Goal: Task Accomplishment & Management: Manage account settings

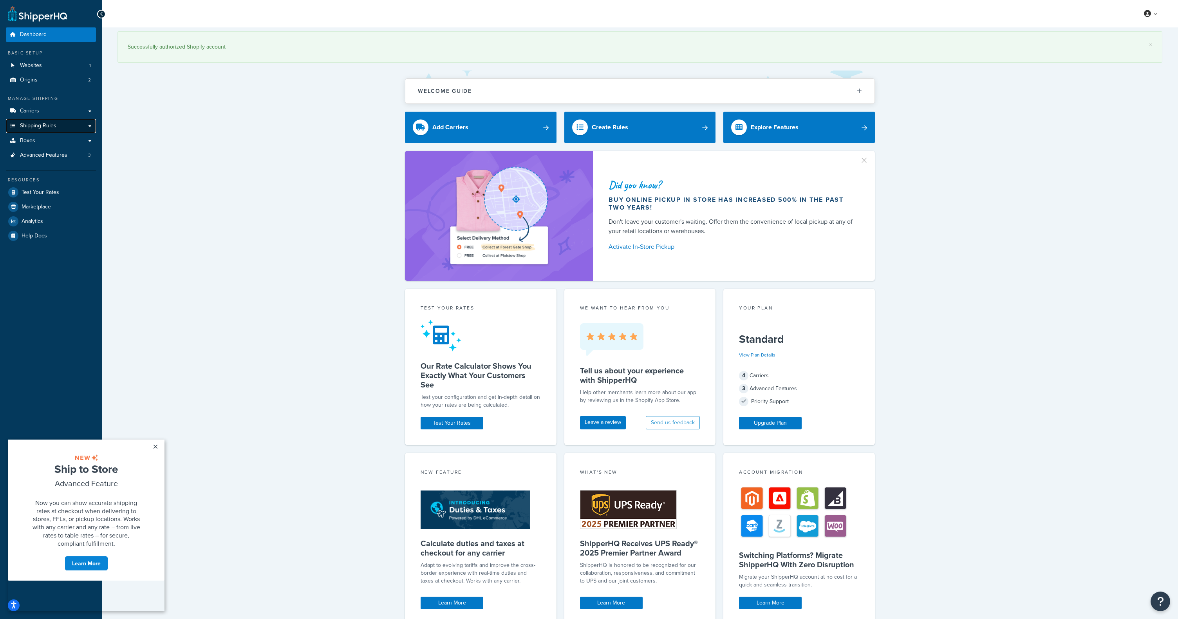
click at [37, 128] on span "Shipping Rules" at bounding box center [38, 126] width 36 height 7
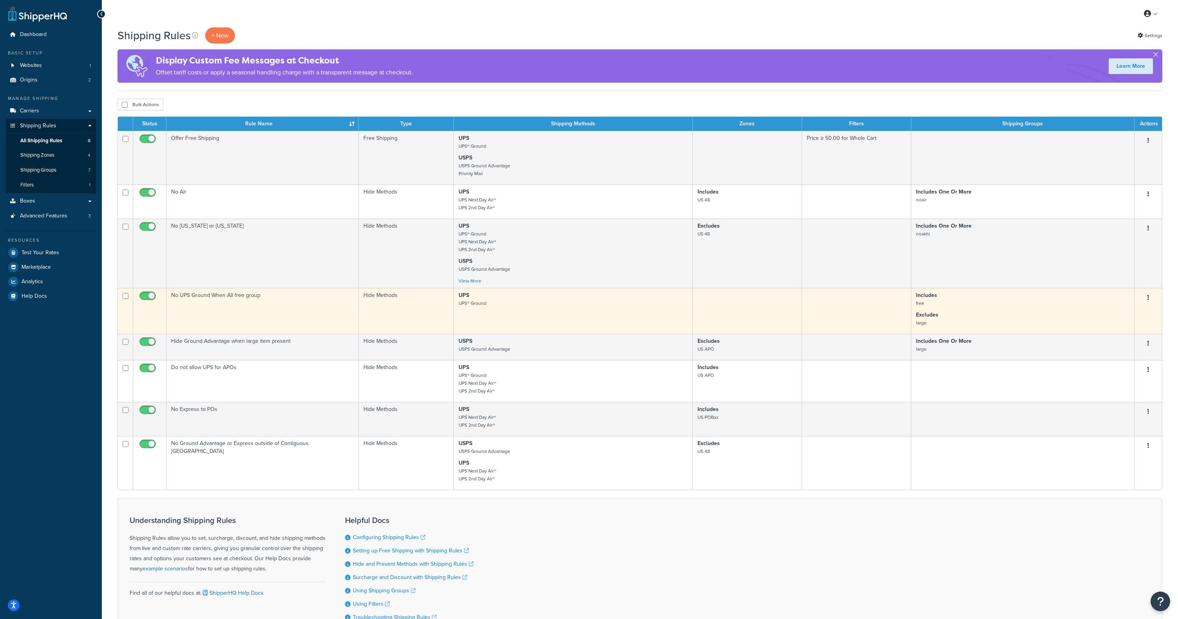
click at [1150, 298] on button "button" at bounding box center [1148, 297] width 11 height 13
click at [1122, 314] on link "Edit" at bounding box center [1123, 312] width 62 height 16
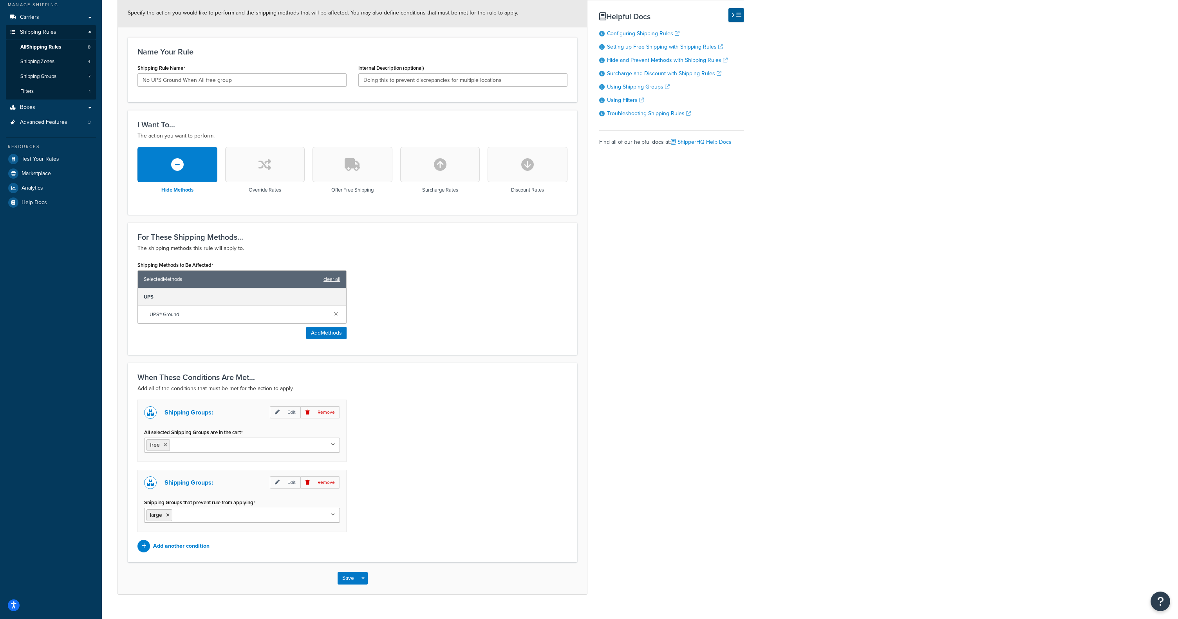
scroll to position [109, 0]
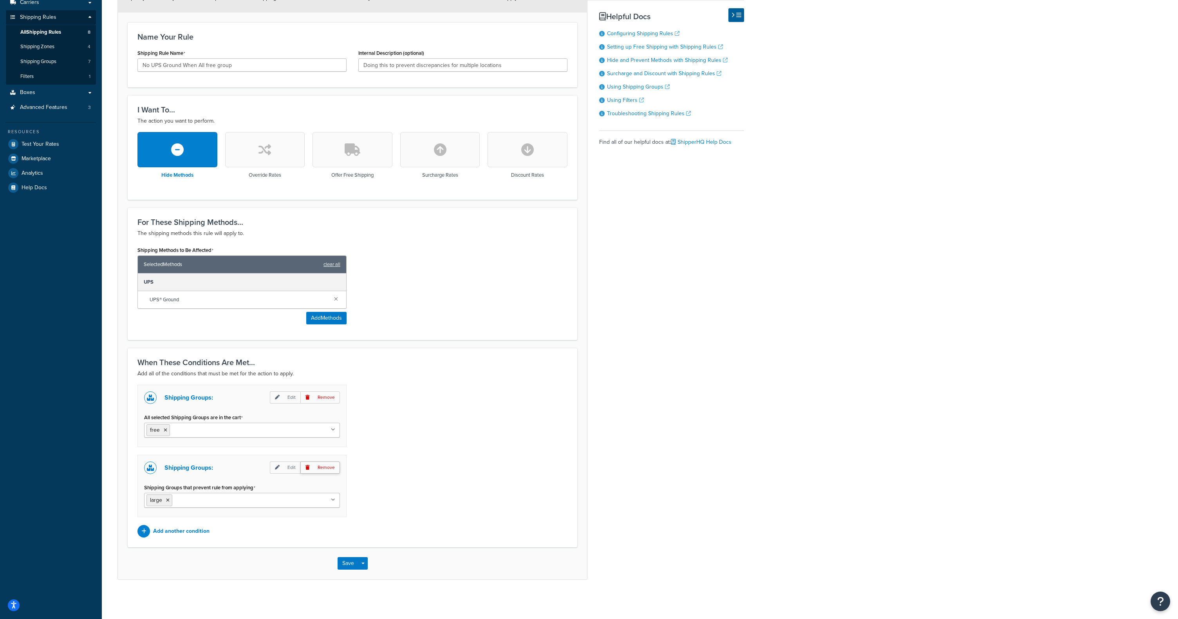
click at [330, 470] on p "Remove" at bounding box center [320, 467] width 40 height 12
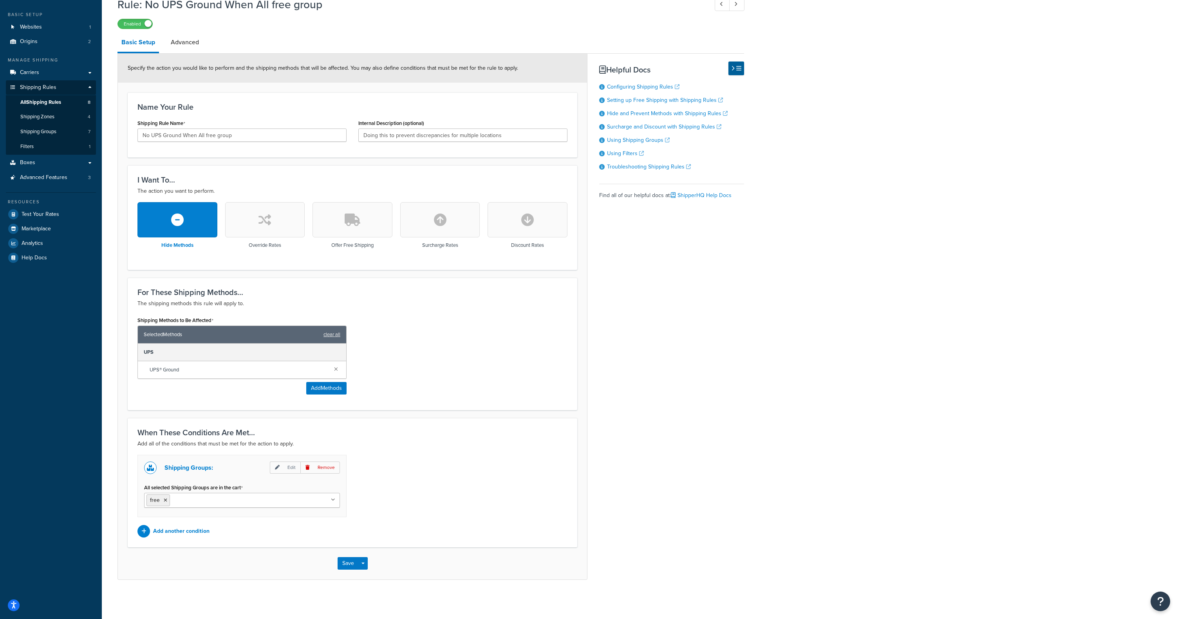
scroll to position [39, 0]
click at [349, 561] on button "Save" at bounding box center [348, 563] width 21 height 13
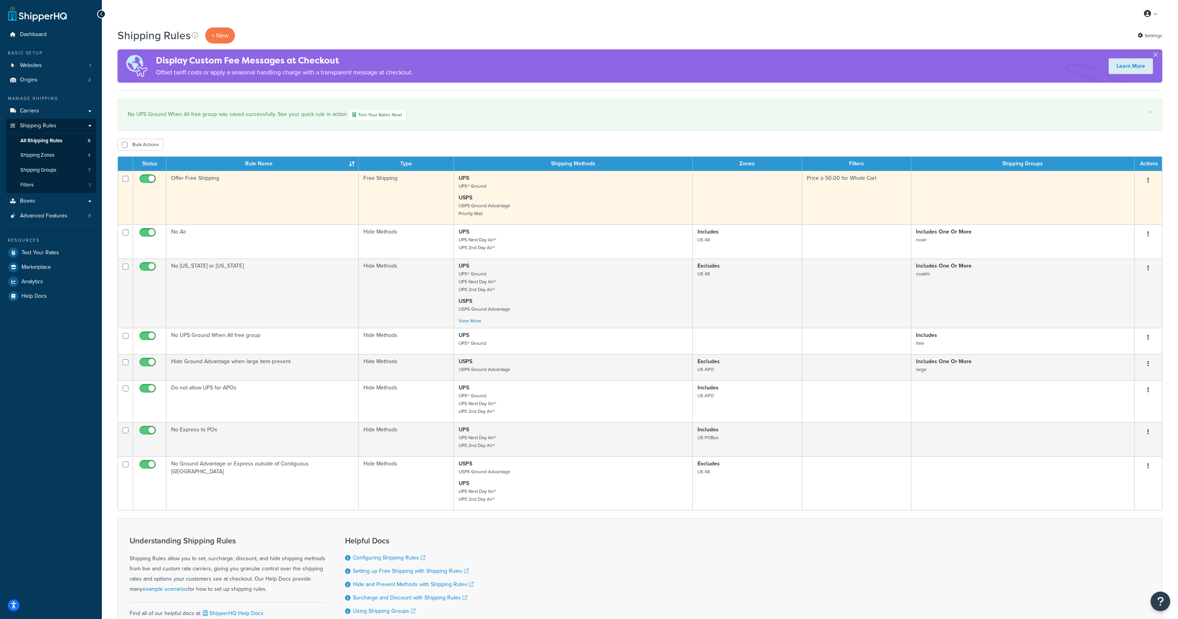
click at [1151, 179] on button "button" at bounding box center [1148, 180] width 11 height 13
click at [1120, 199] on link "Edit" at bounding box center [1123, 195] width 62 height 16
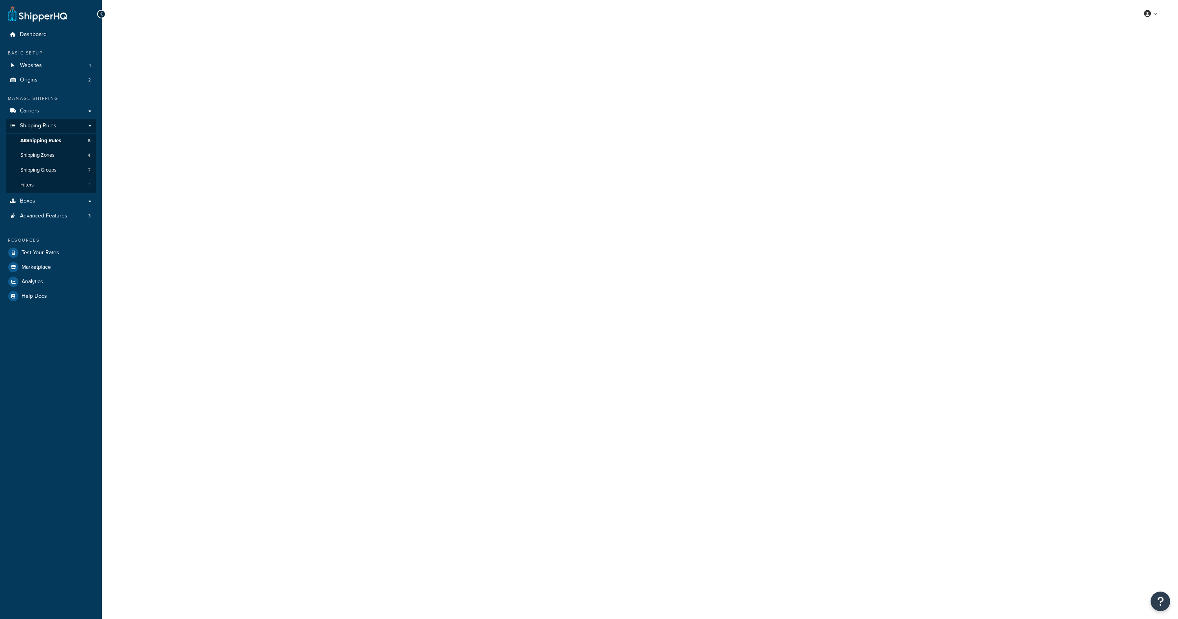
select select "SHIPPING_GROUP"
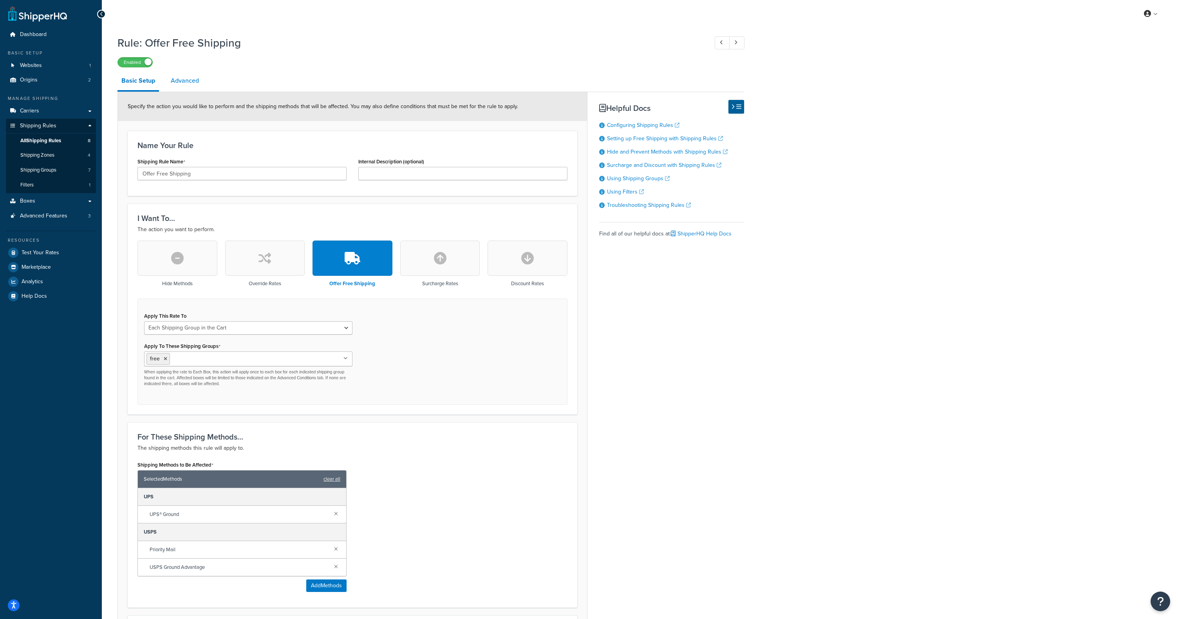
click at [195, 80] on link "Advanced" at bounding box center [185, 80] width 36 height 19
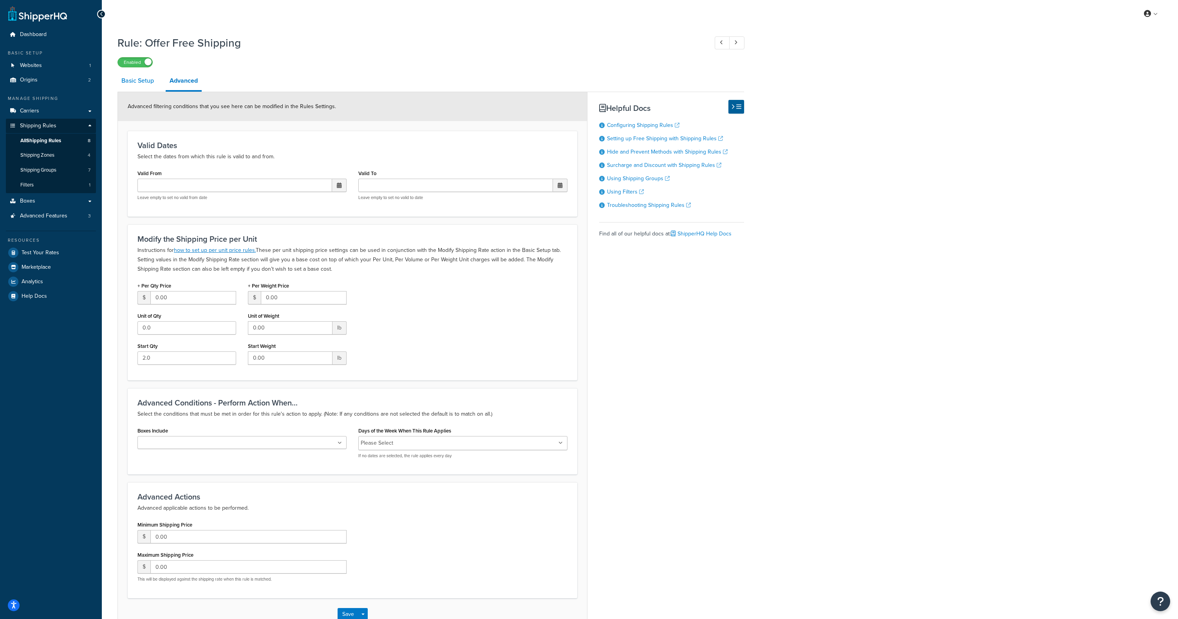
click at [132, 79] on link "Basic Setup" at bounding box center [138, 80] width 40 height 19
select select "SHIPPING_GROUP"
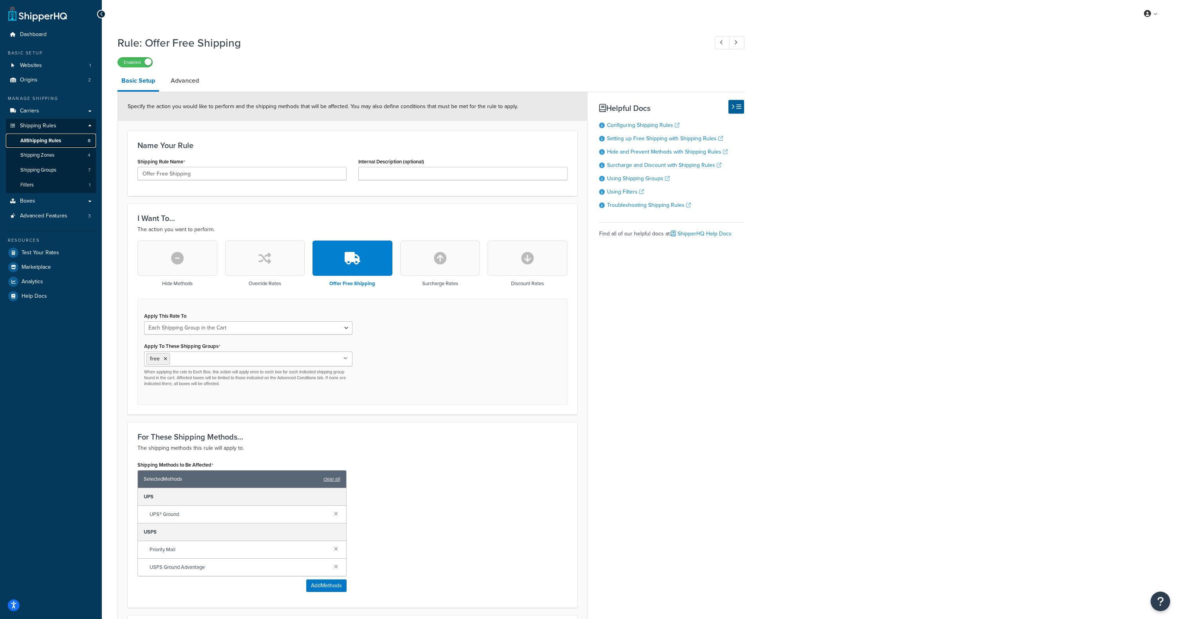
click at [45, 140] on span "All Shipping Rules" at bounding box center [40, 140] width 41 height 7
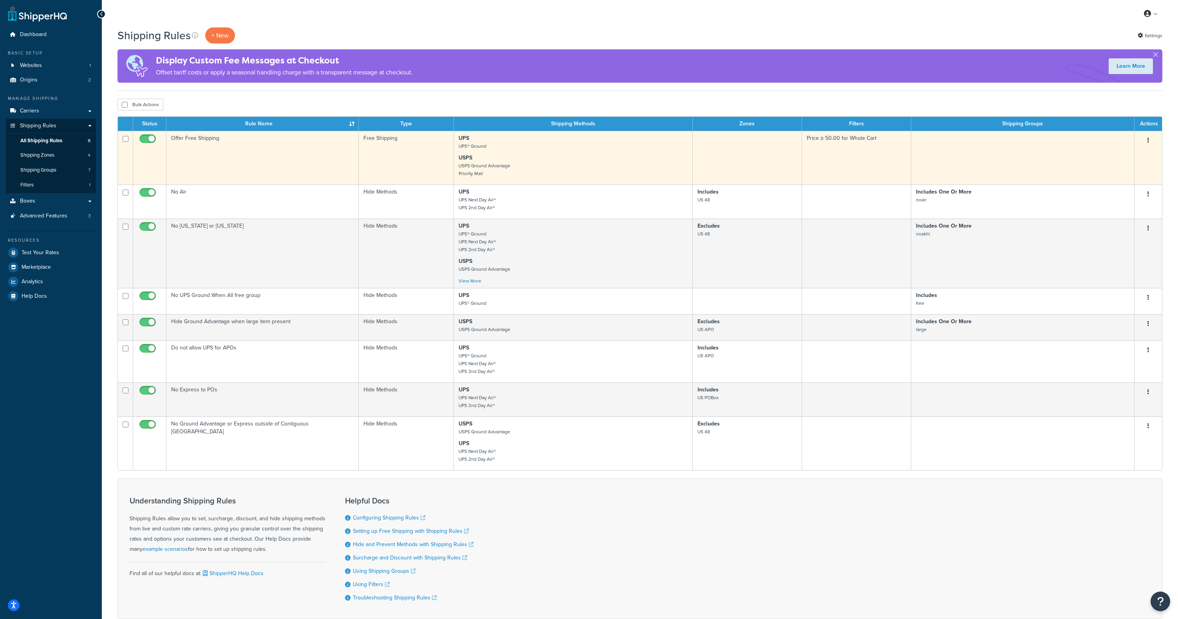
click at [1149, 142] on icon "button" at bounding box center [1149, 139] width 2 height 5
click at [1127, 153] on link "Edit" at bounding box center [1123, 155] width 62 height 16
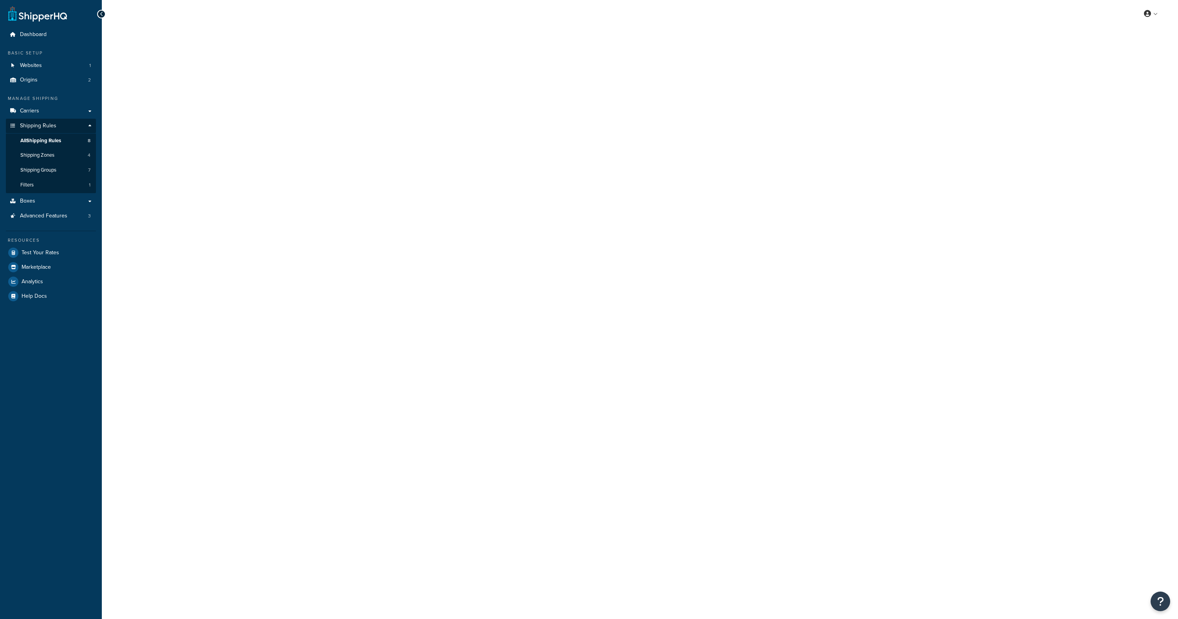
select select "SHIPPING_GROUP"
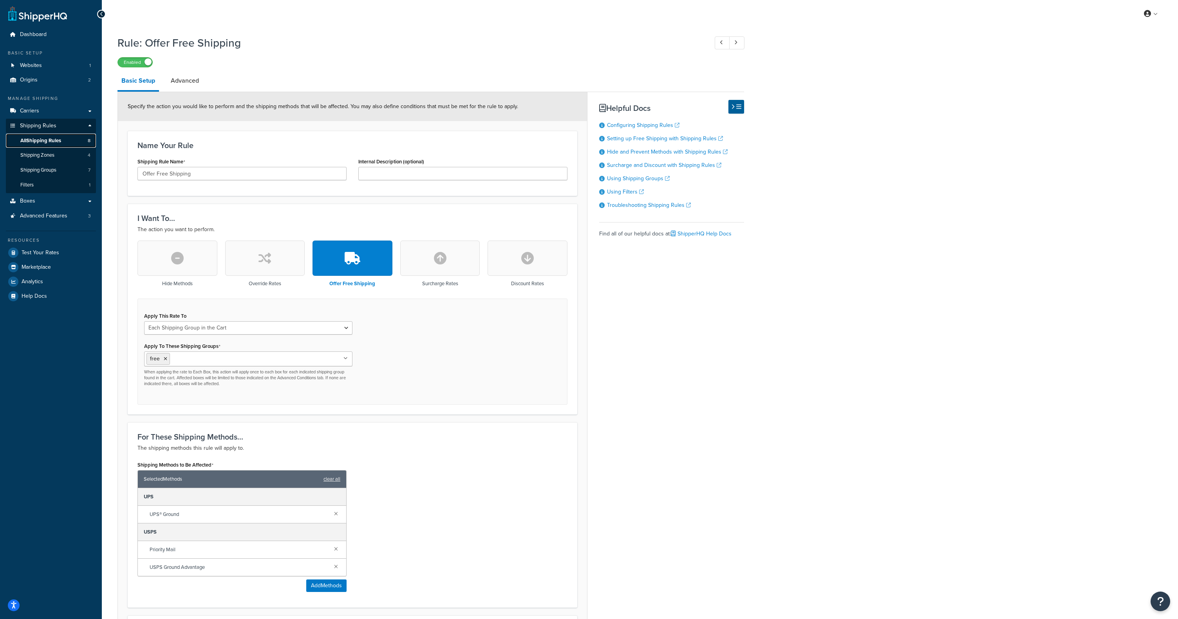
click at [56, 139] on span "All Shipping Rules" at bounding box center [40, 140] width 41 height 7
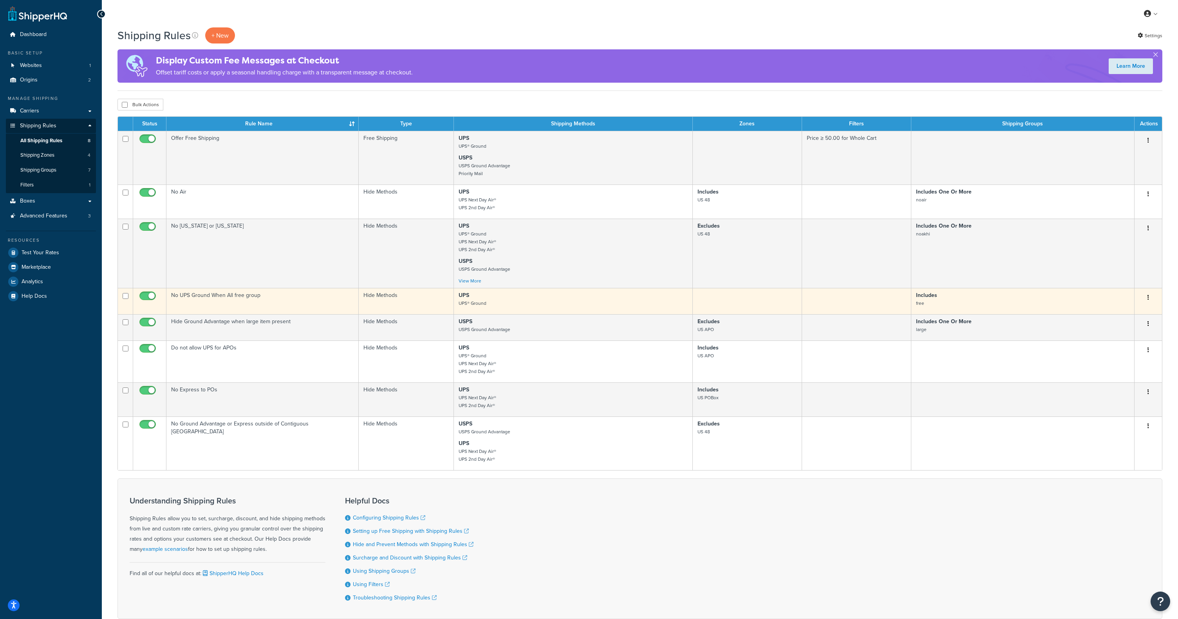
click at [979, 298] on p "Includes free" at bounding box center [1022, 299] width 213 height 16
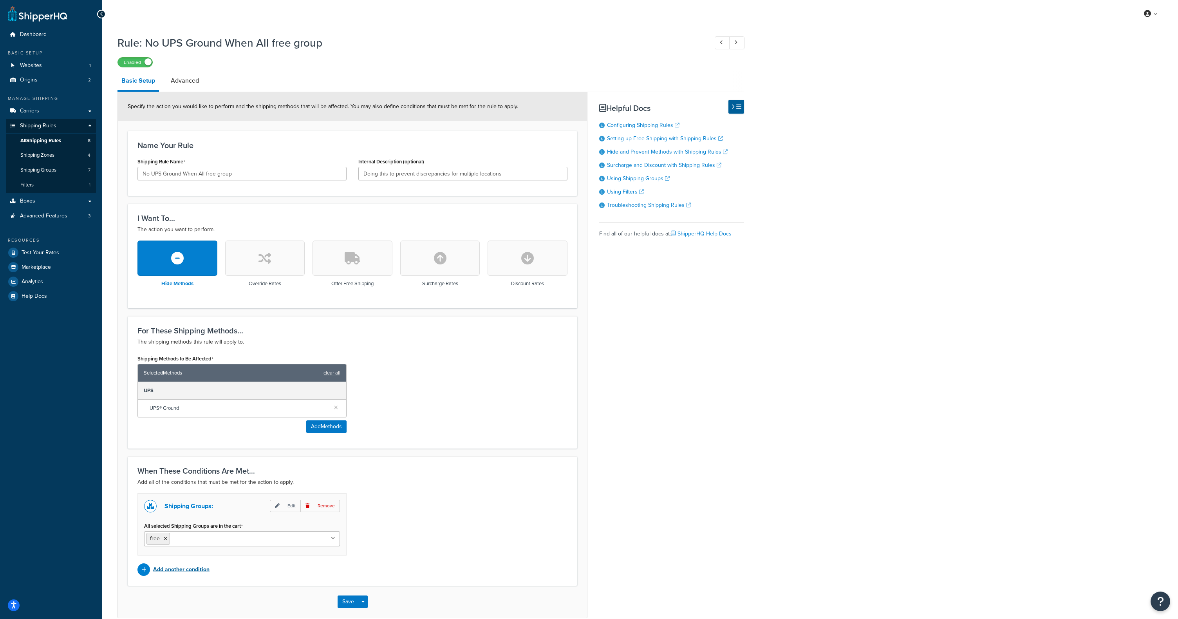
click at [190, 573] on p "Add another condition" at bounding box center [181, 569] width 56 height 11
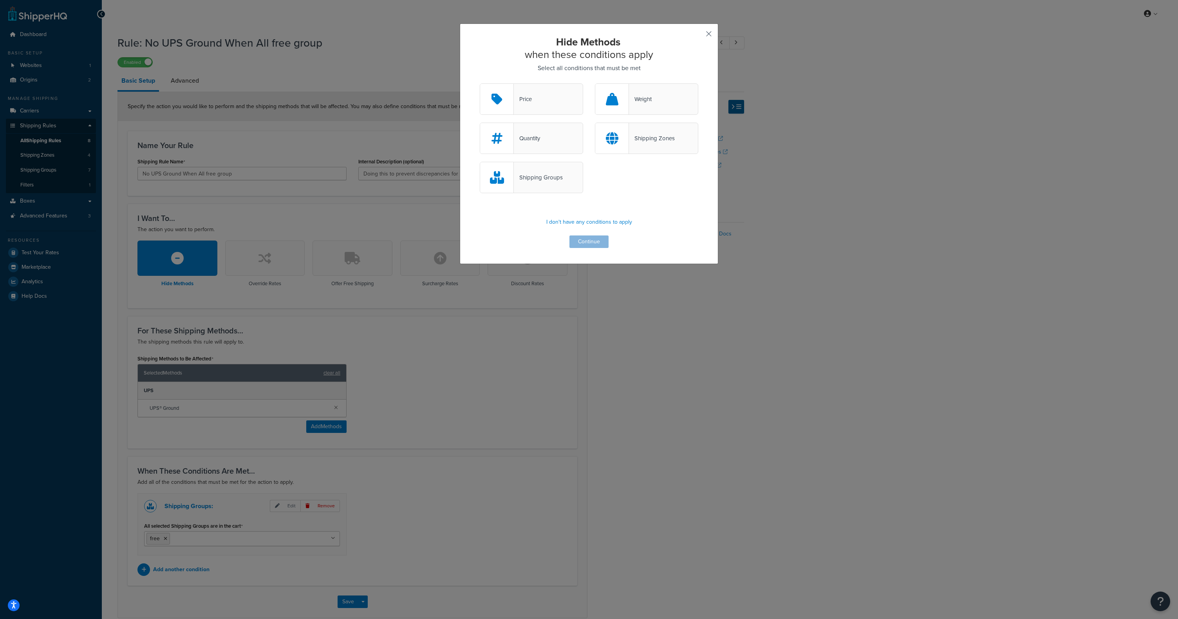
click at [698, 36] on button "button" at bounding box center [697, 37] width 2 height 2
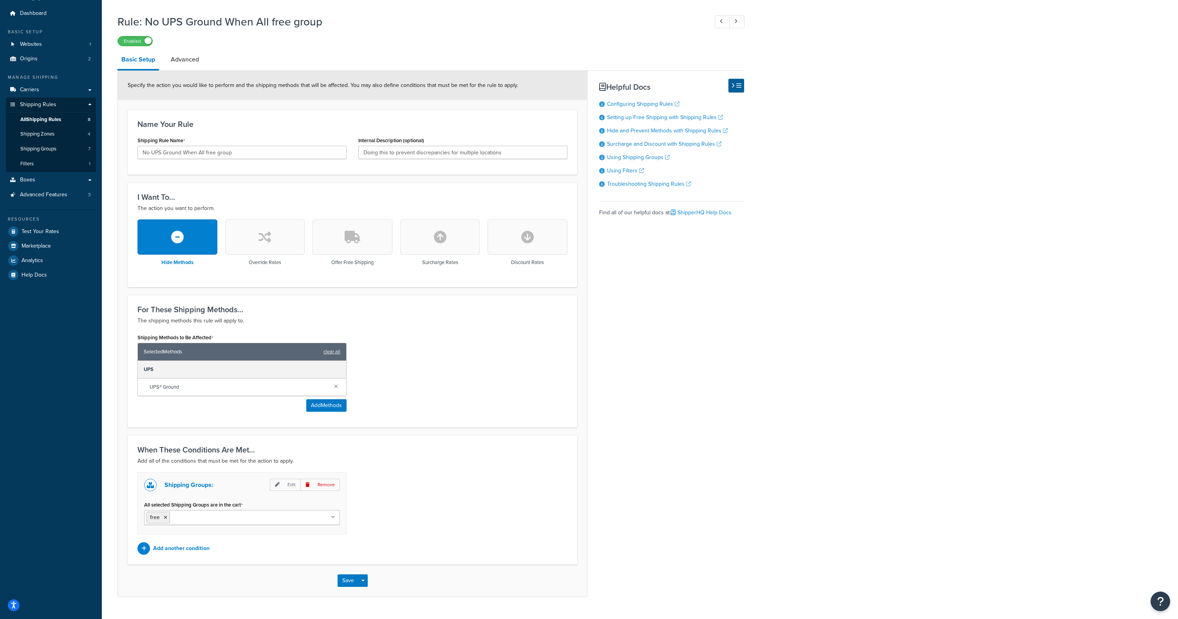
scroll to position [39, 0]
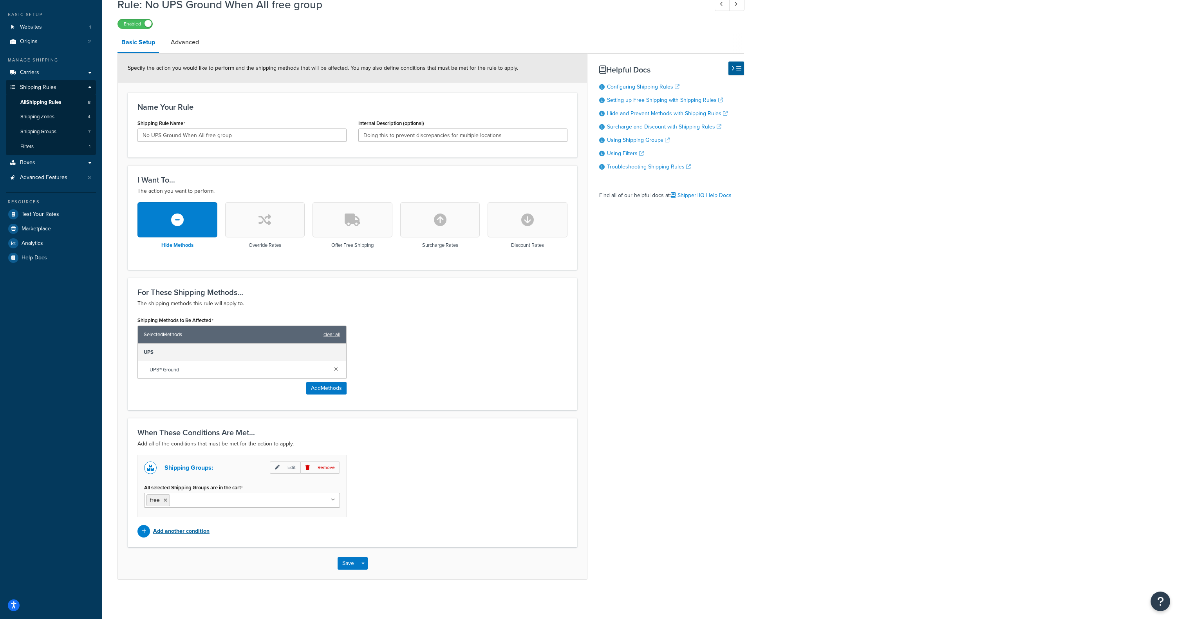
click at [188, 530] on p "Add another condition" at bounding box center [181, 531] width 56 height 11
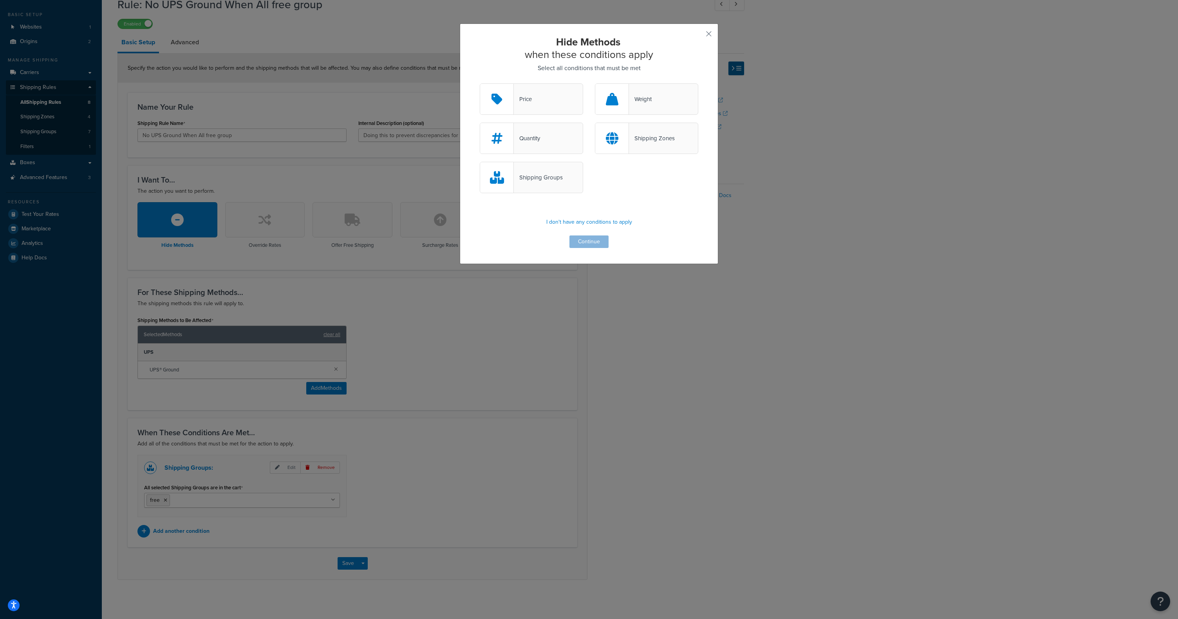
click at [552, 174] on div "Shipping Groups" at bounding box center [538, 177] width 49 height 11
click at [0, 0] on input "Shipping Groups" at bounding box center [0, 0] width 0 height 0
click at [585, 240] on button "Continue" at bounding box center [589, 241] width 39 height 13
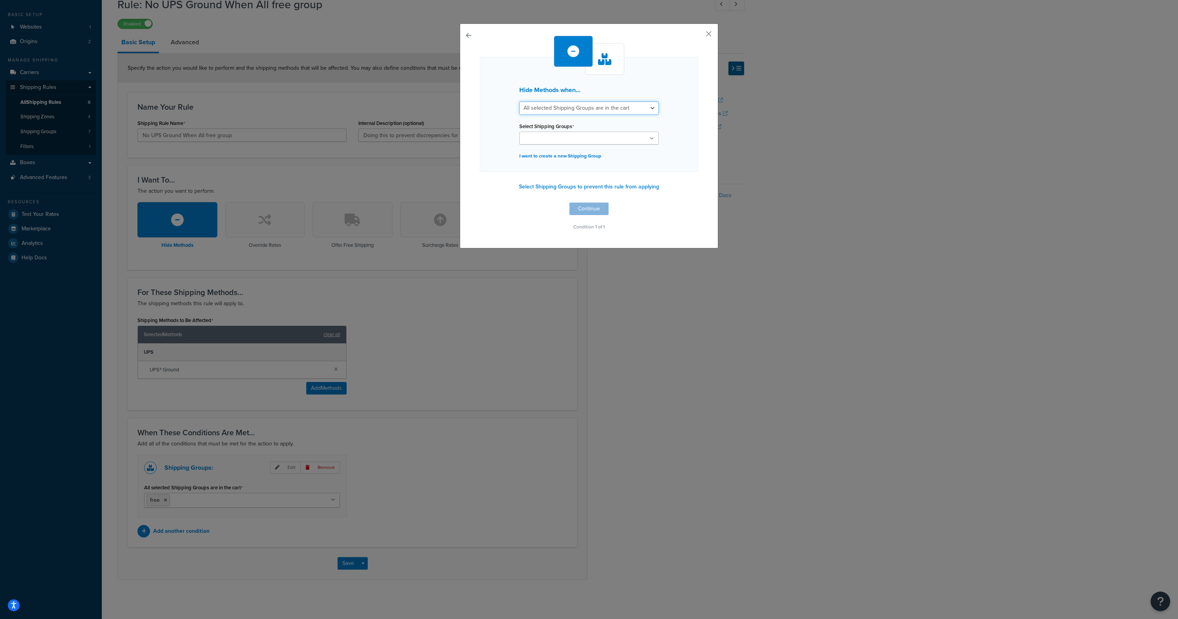
click at [569, 106] on select "All selected Shipping Groups are in the cart Any selected Shipping Groups are i…" at bounding box center [588, 107] width 139 height 13
select select "any"
click at [519, 101] on select "All selected Shipping Groups are in the cart Any selected Shipping Groups are i…" at bounding box center [588, 107] width 139 height 13
click at [583, 139] on ul at bounding box center [588, 138] width 139 height 13
click at [684, 197] on div "Hide Methods when... All selected Shipping Groups are in the cart Any selected …" at bounding box center [589, 135] width 219 height 199
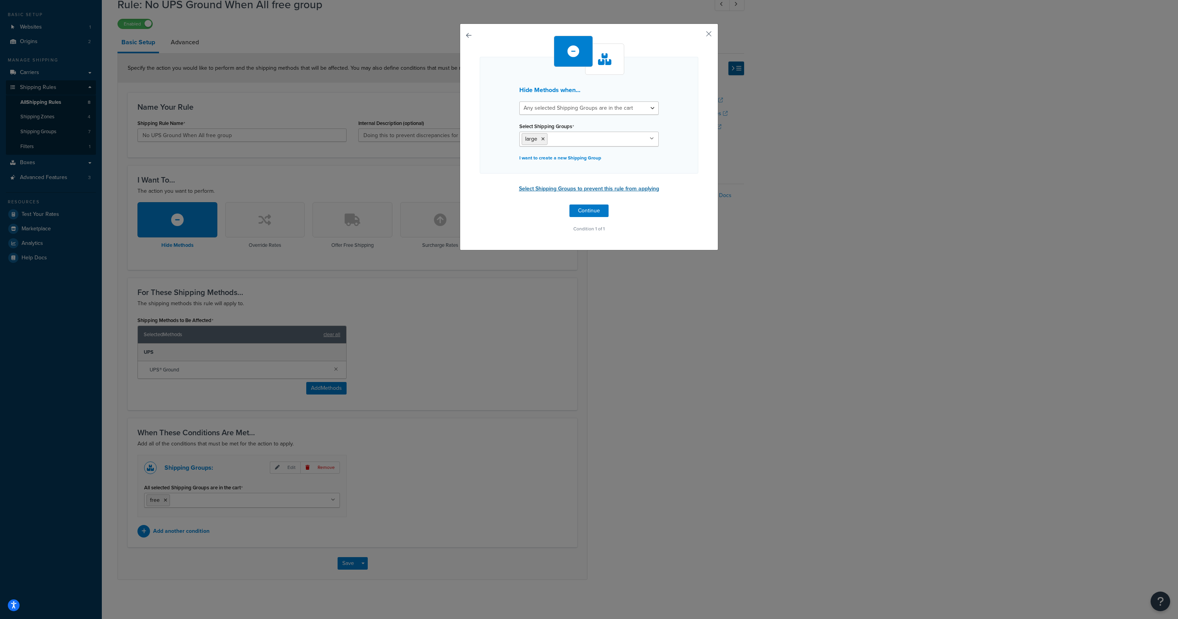
click at [572, 191] on button "Select Shipping Groups to prevent this rule from applying" at bounding box center [589, 189] width 145 height 12
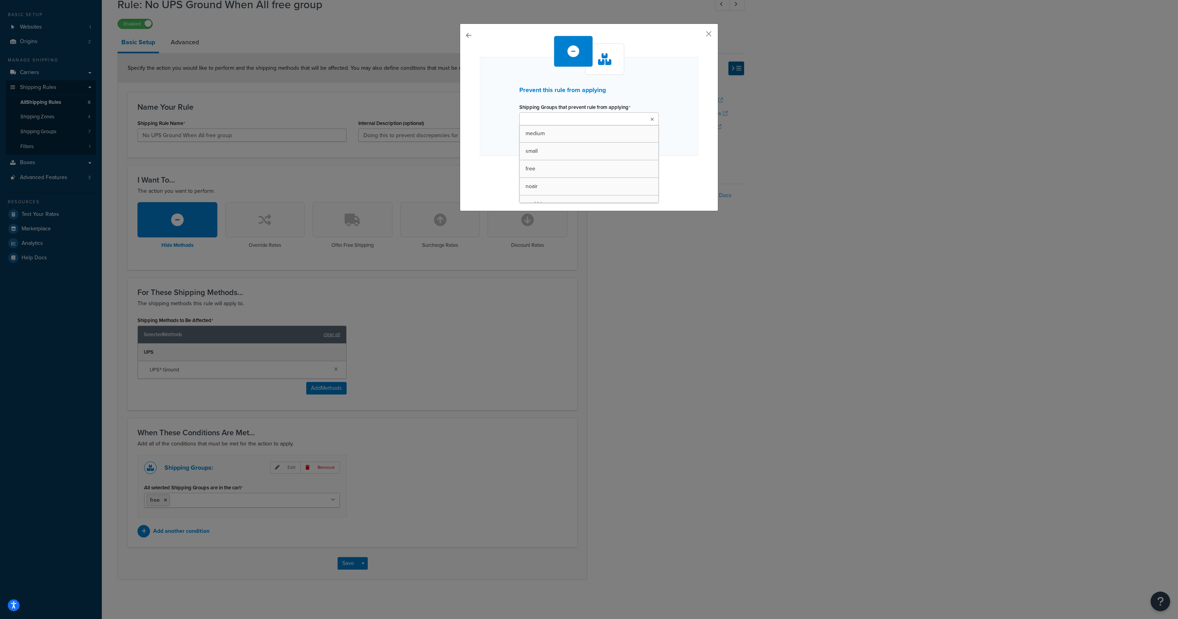
click at [588, 119] on ul at bounding box center [588, 118] width 139 height 13
click at [680, 176] on div "Prevent this rule from applying Shipping Groups that prevent rule from applying…" at bounding box center [589, 115] width 219 height 159
click at [698, 36] on button "button" at bounding box center [697, 37] width 2 height 2
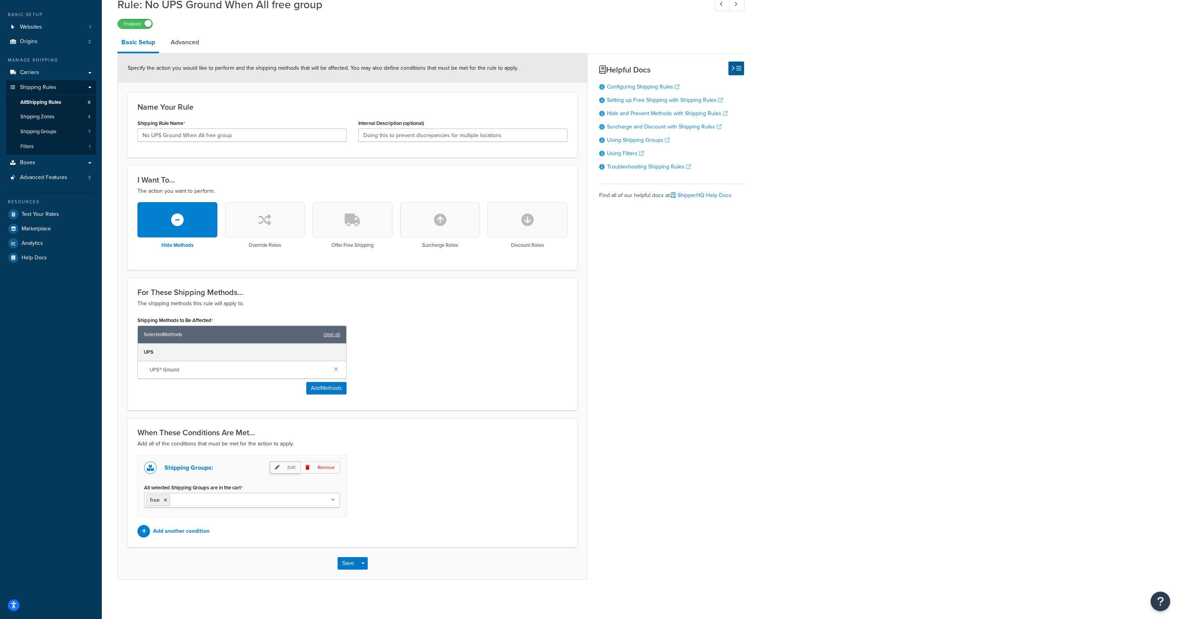
click at [288, 470] on p "Edit" at bounding box center [285, 467] width 31 height 12
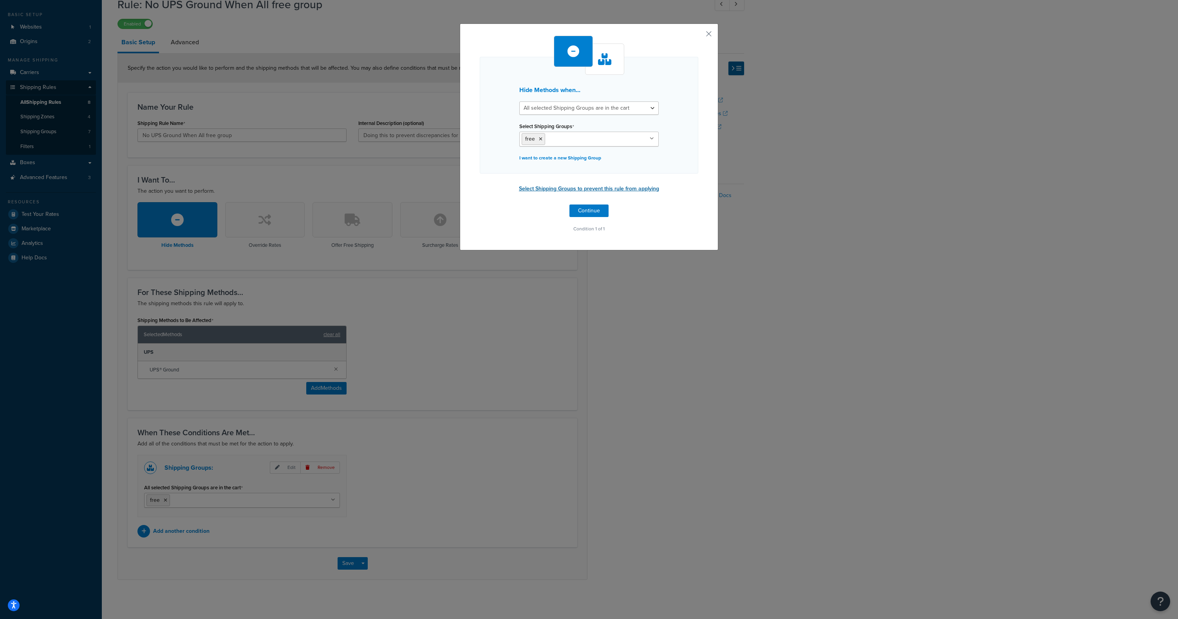
click at [579, 189] on button "Select Shipping Groups to prevent this rule from applying" at bounding box center [589, 189] width 145 height 12
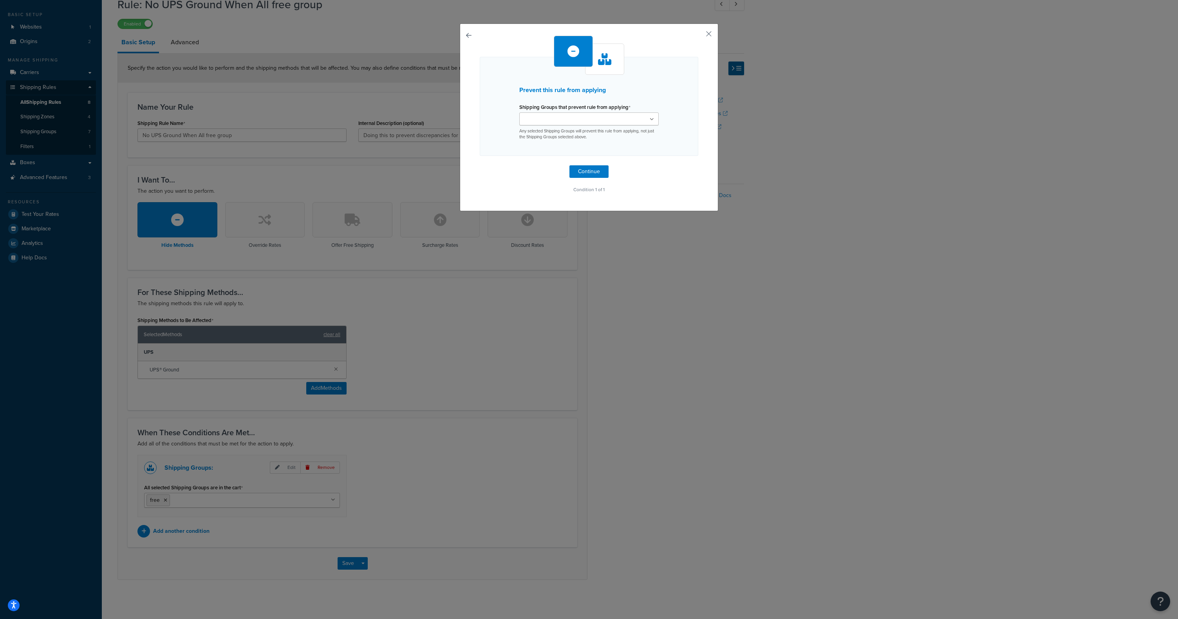
click at [577, 117] on input "Shipping Groups that prevent rule from applying" at bounding box center [556, 119] width 69 height 9
click at [687, 181] on div "Prevent this rule from applying Shipping Groups that prevent rule from applying…" at bounding box center [589, 116] width 219 height 161
click at [588, 175] on button "Continue" at bounding box center [589, 173] width 39 height 13
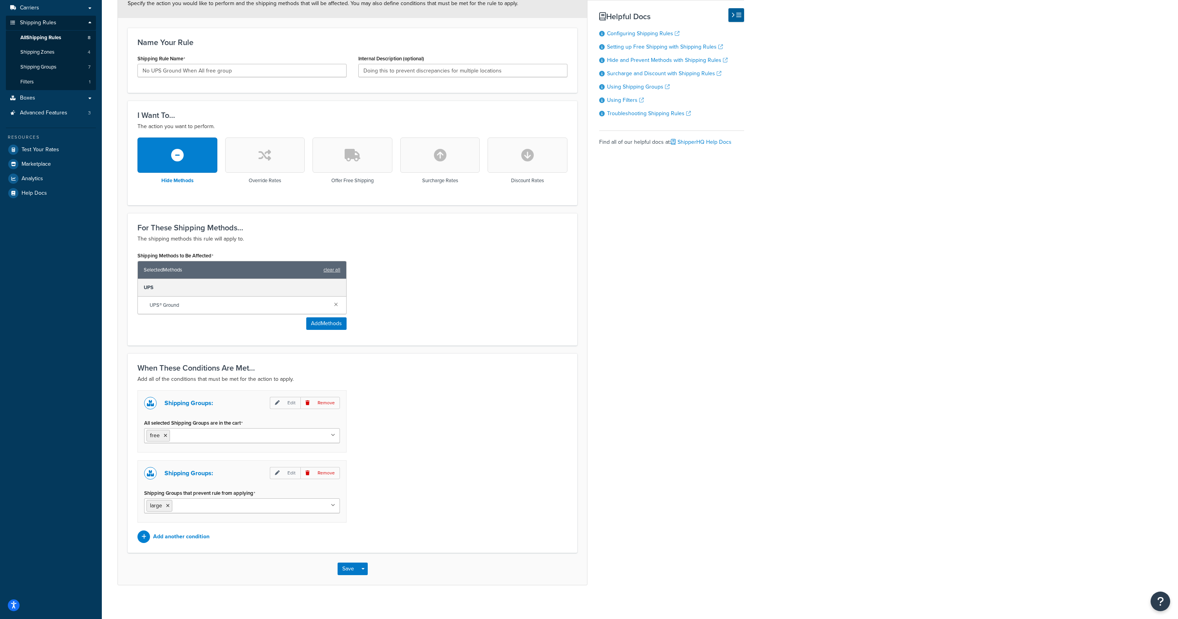
scroll to position [109, 0]
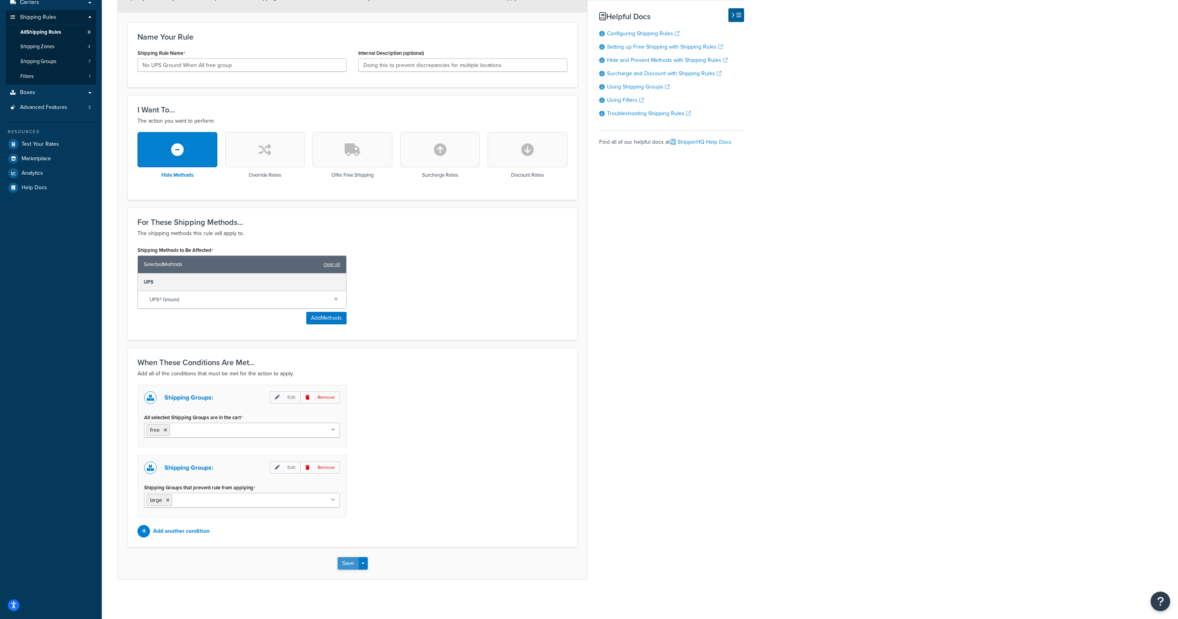
click at [355, 561] on button "Save" at bounding box center [348, 563] width 21 height 13
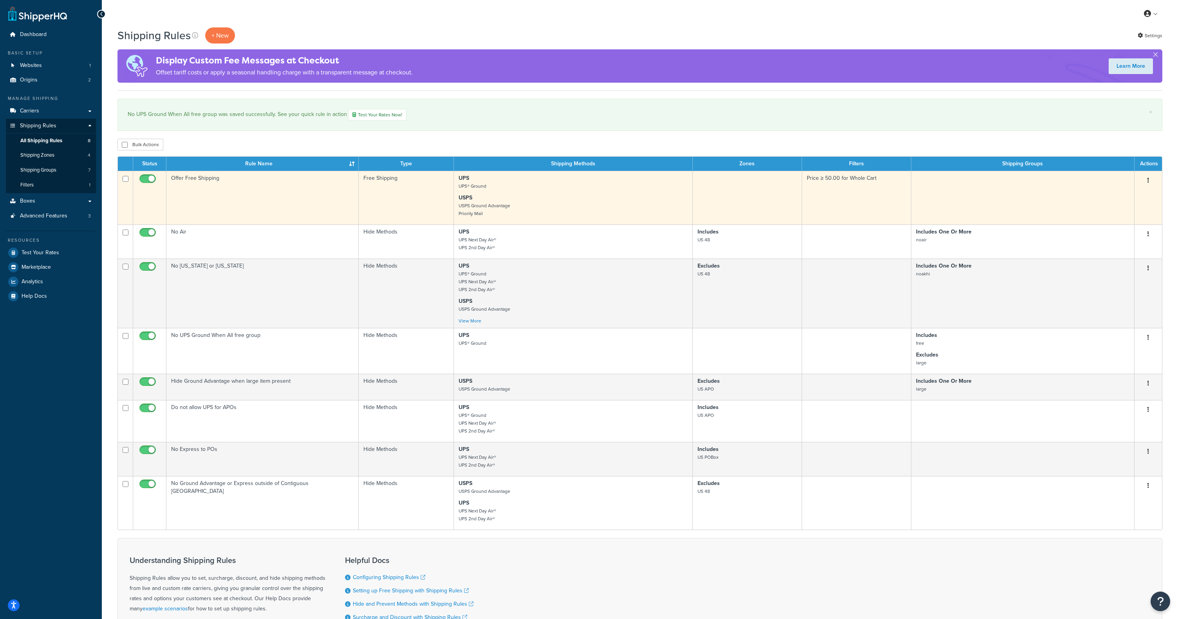
click at [151, 182] on input "checkbox" at bounding box center [149, 181] width 22 height 10
checkbox input "false"
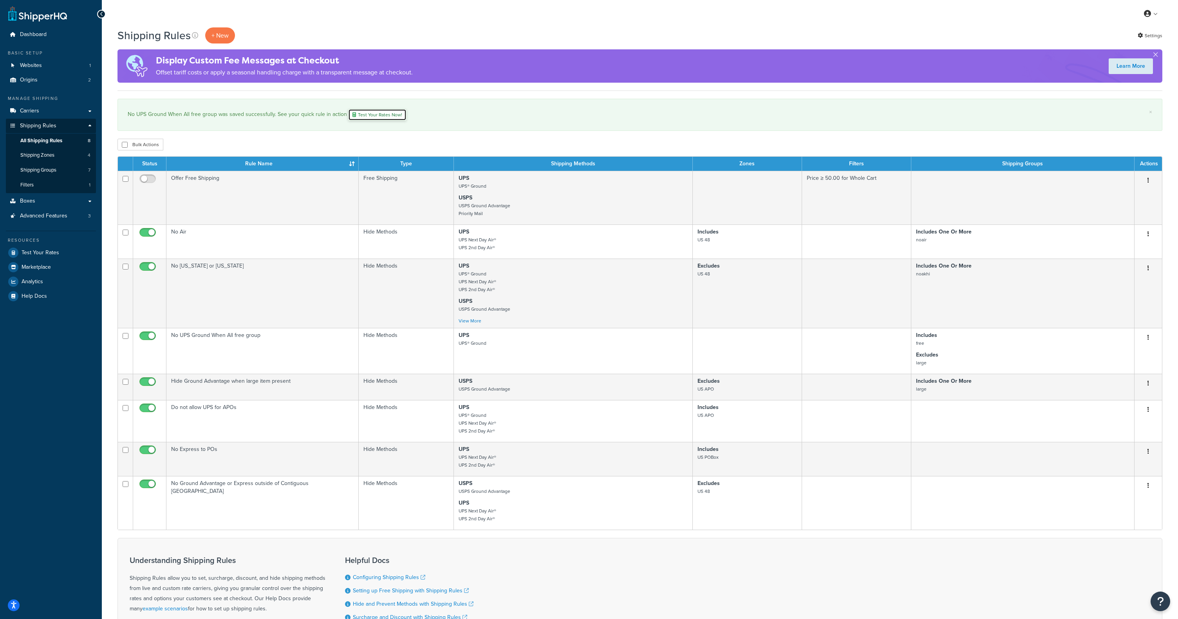
click at [387, 116] on link "Test Your Rates Now!" at bounding box center [377, 115] width 58 height 12
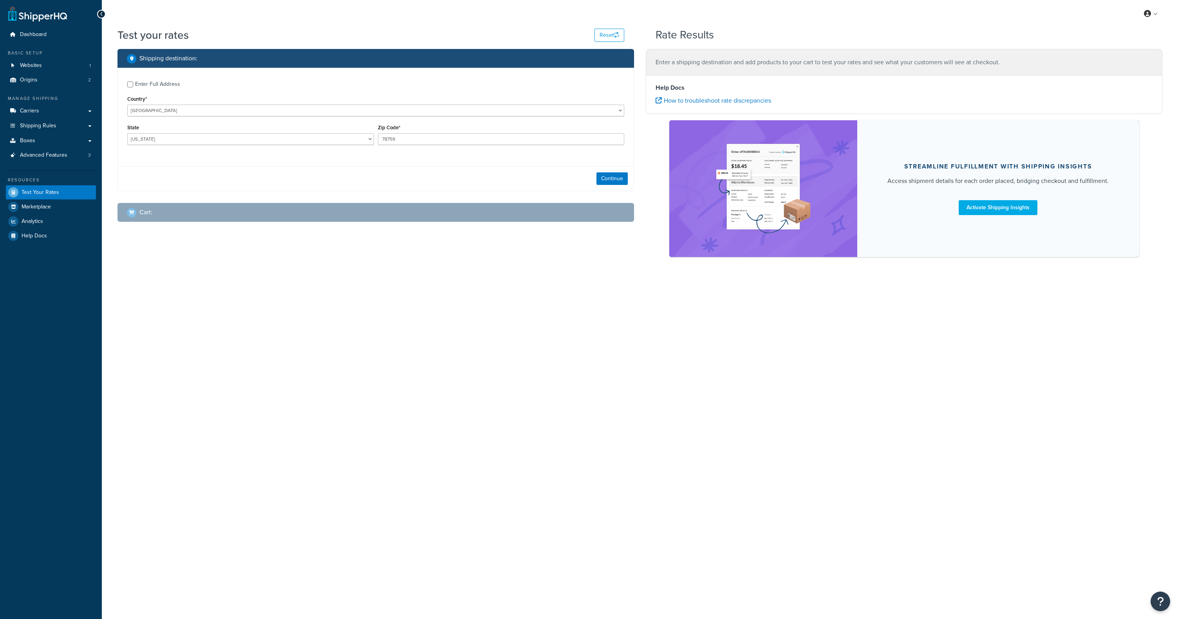
select select "[GEOGRAPHIC_DATA]"
click at [220, 110] on select "[GEOGRAPHIC_DATA] [GEOGRAPHIC_DATA] [GEOGRAPHIC_DATA] [GEOGRAPHIC_DATA] [GEOGRA…" at bounding box center [375, 111] width 497 height 12
click at [127, 105] on select "[GEOGRAPHIC_DATA] [GEOGRAPHIC_DATA] [GEOGRAPHIC_DATA] [GEOGRAPHIC_DATA] [GEOGRA…" at bounding box center [375, 111] width 497 height 12
click at [30, 29] on link "Dashboard" at bounding box center [51, 34] width 90 height 14
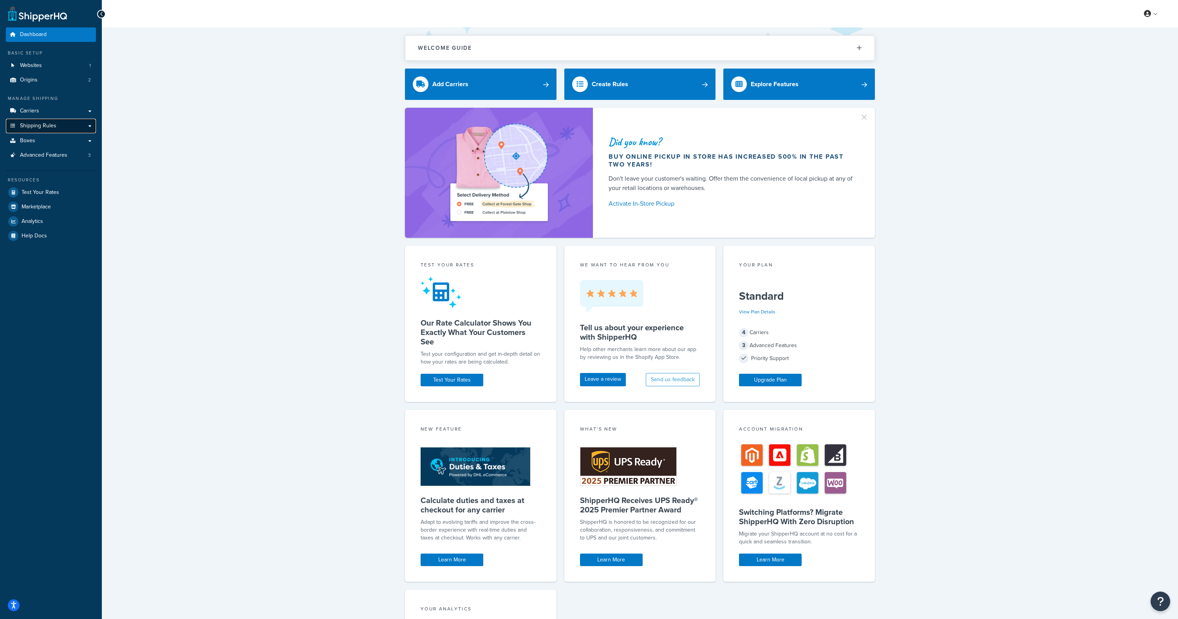
click at [36, 125] on span "Shipping Rules" at bounding box center [38, 126] width 36 height 7
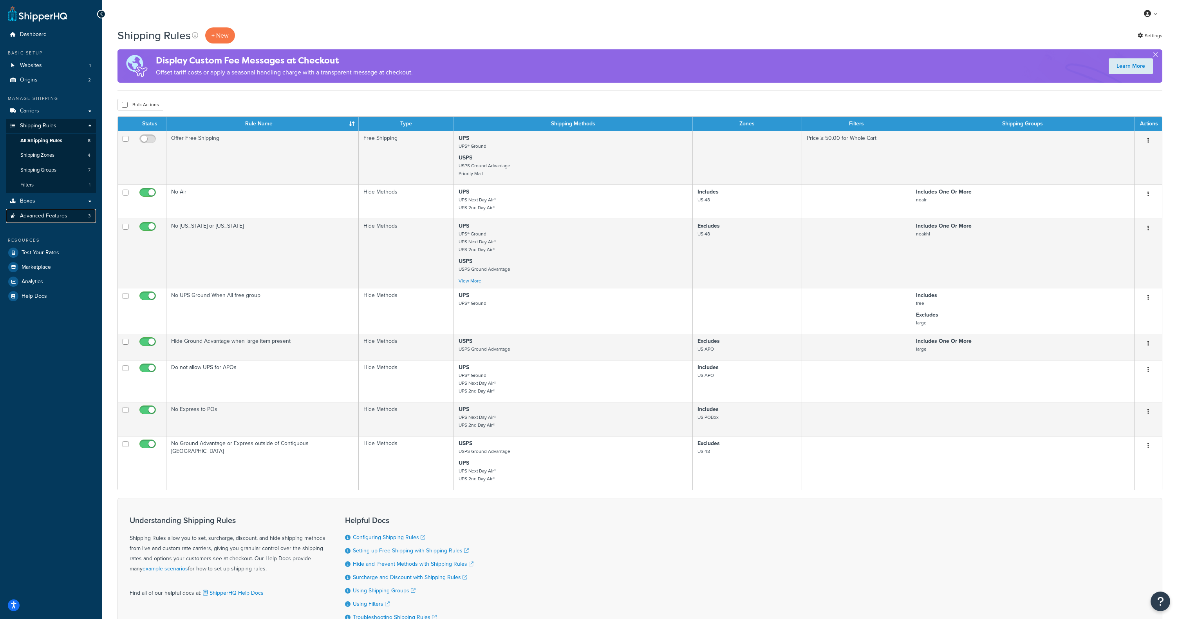
click at [42, 216] on span "Advanced Features" at bounding box center [43, 216] width 47 height 7
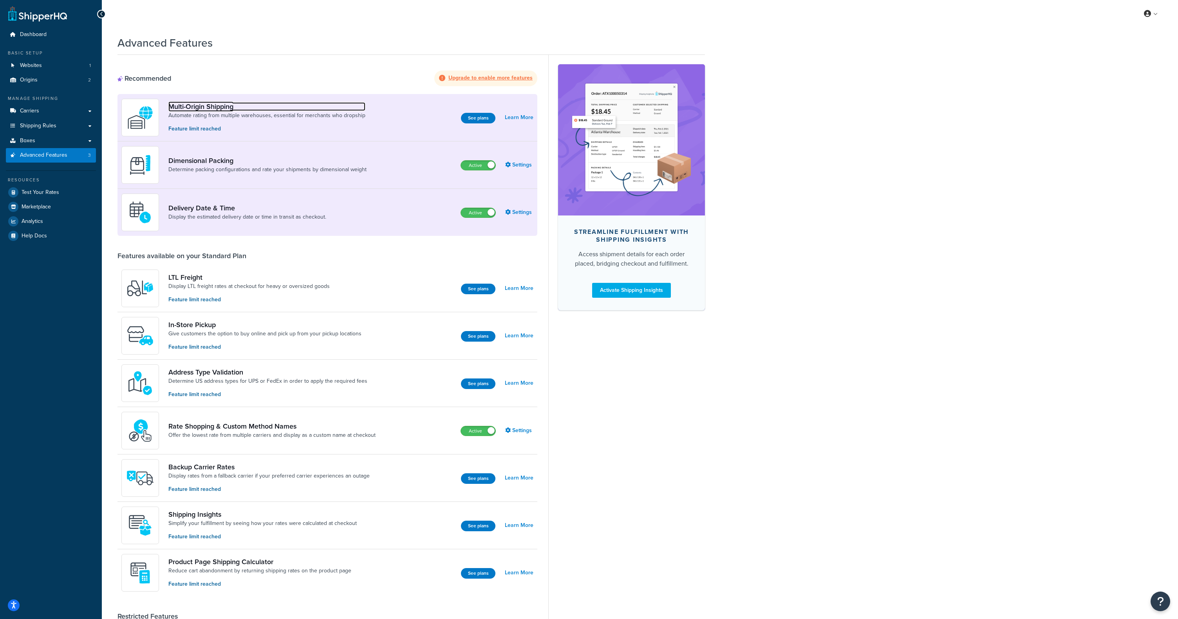
click at [213, 109] on link "Multi-Origin Shipping" at bounding box center [266, 106] width 197 height 9
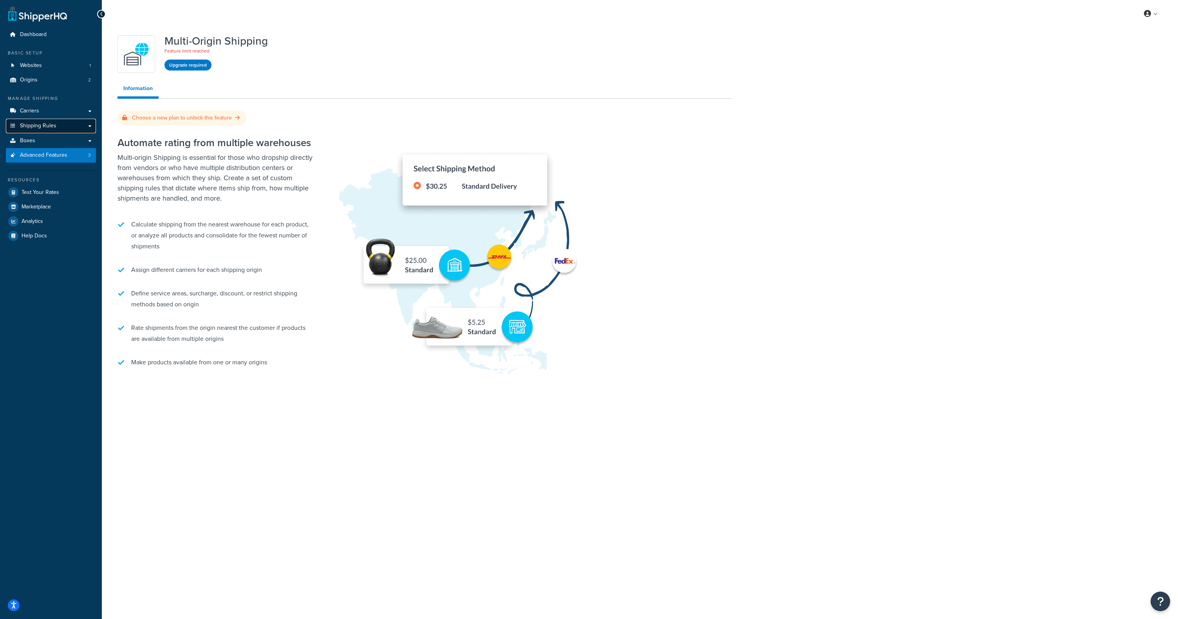
click at [38, 125] on span "Shipping Rules" at bounding box center [38, 126] width 36 height 7
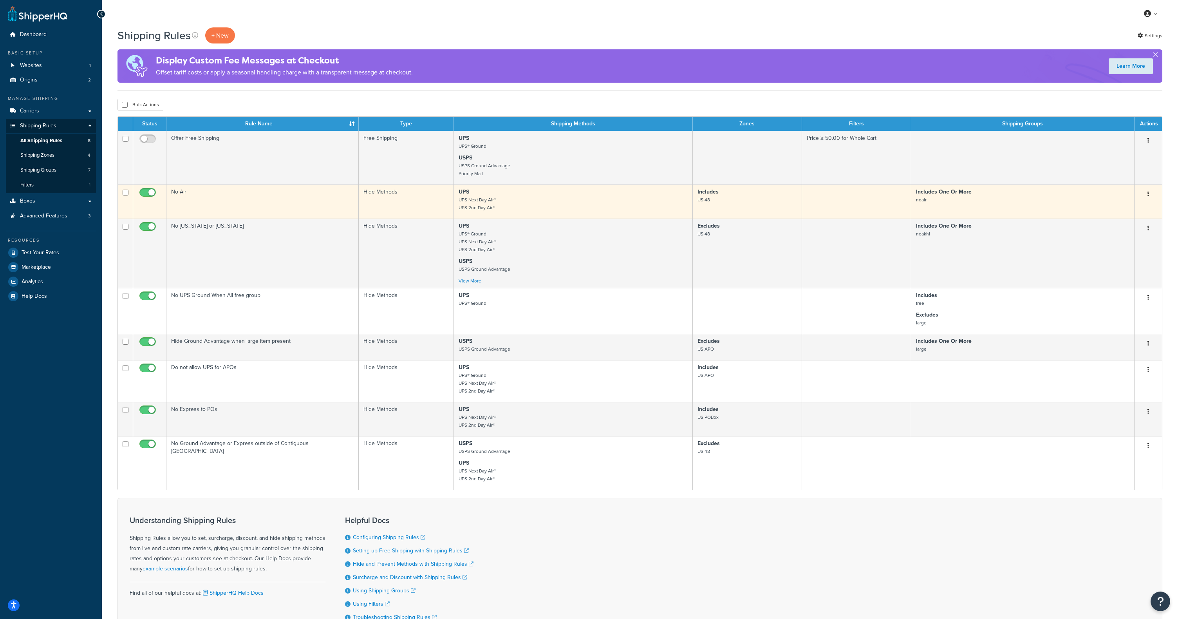
click at [595, 218] on td "UPS UPS Next Day Air® UPS 2nd Day Air®" at bounding box center [573, 202] width 239 height 34
